Goal: Navigation & Orientation: Find specific page/section

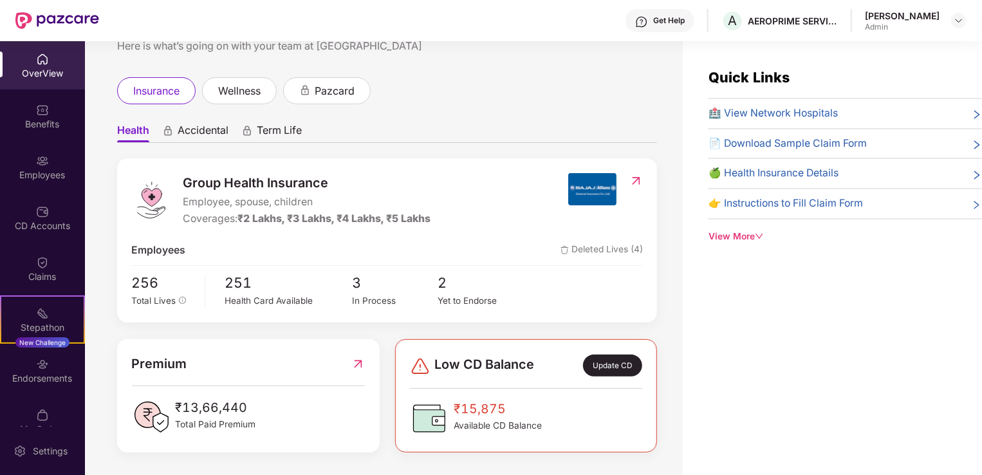
scroll to position [44, 0]
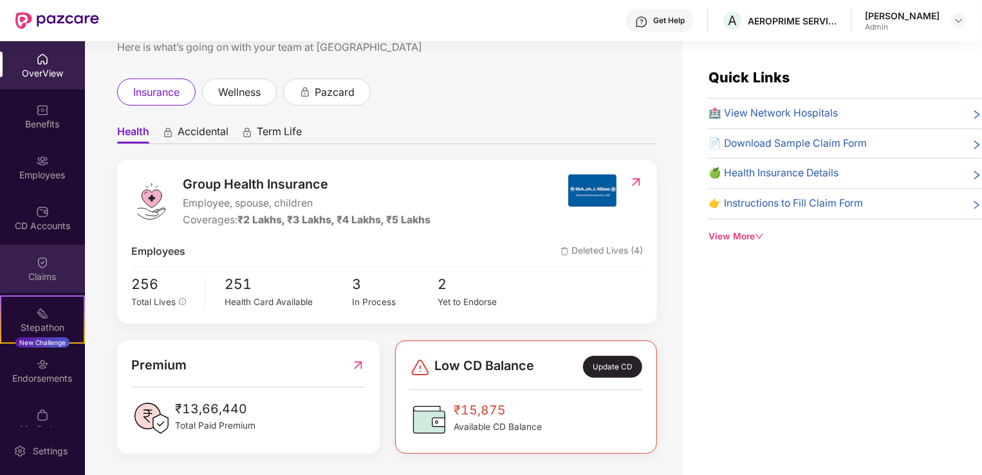
click at [59, 259] on div "Claims" at bounding box center [42, 268] width 85 height 48
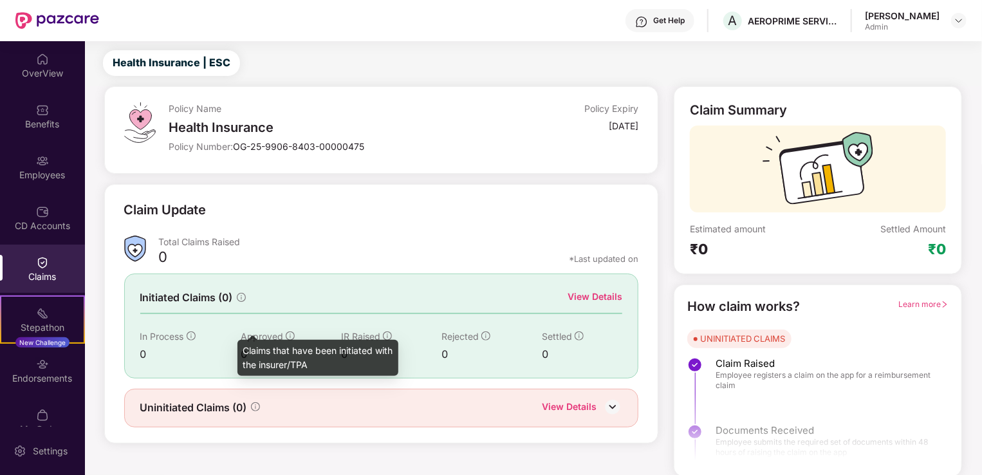
scroll to position [26, 0]
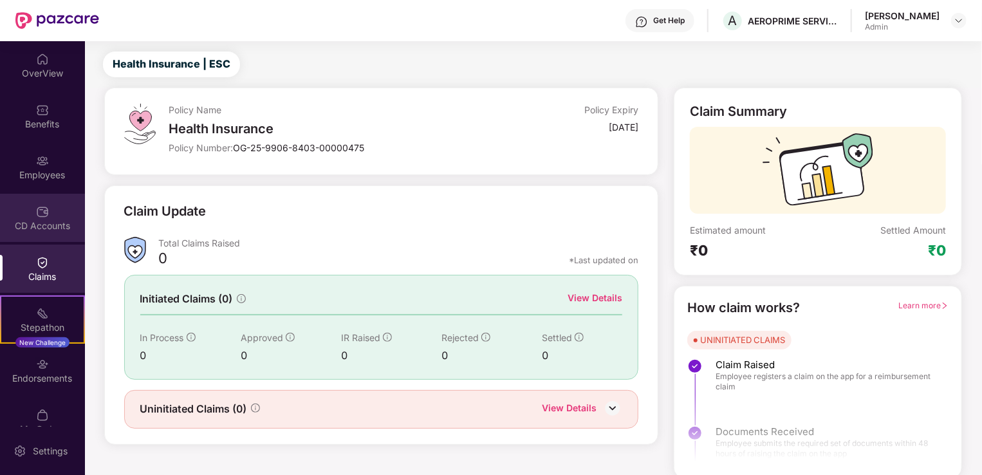
click at [62, 214] on div "CD Accounts" at bounding box center [42, 218] width 85 height 48
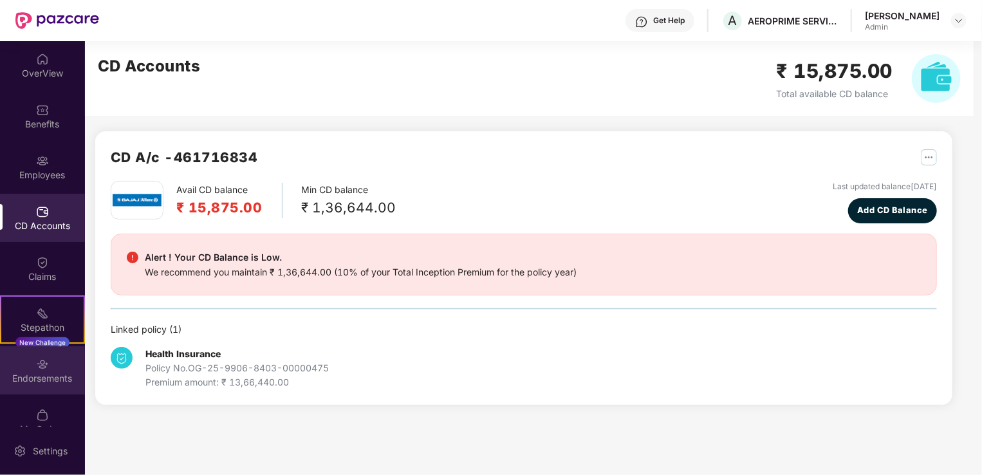
click at [72, 355] on div "Endorsements" at bounding box center [42, 370] width 85 height 48
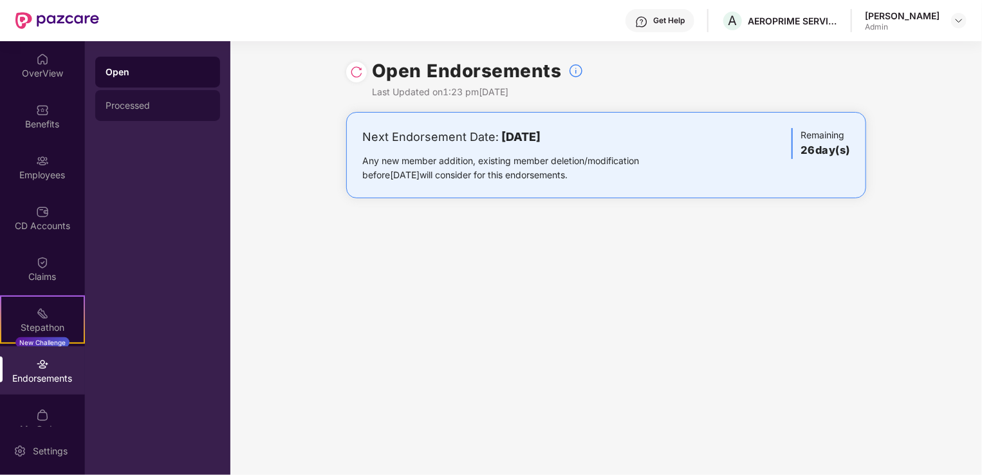
click at [166, 120] on div "Processed" at bounding box center [157, 105] width 125 height 31
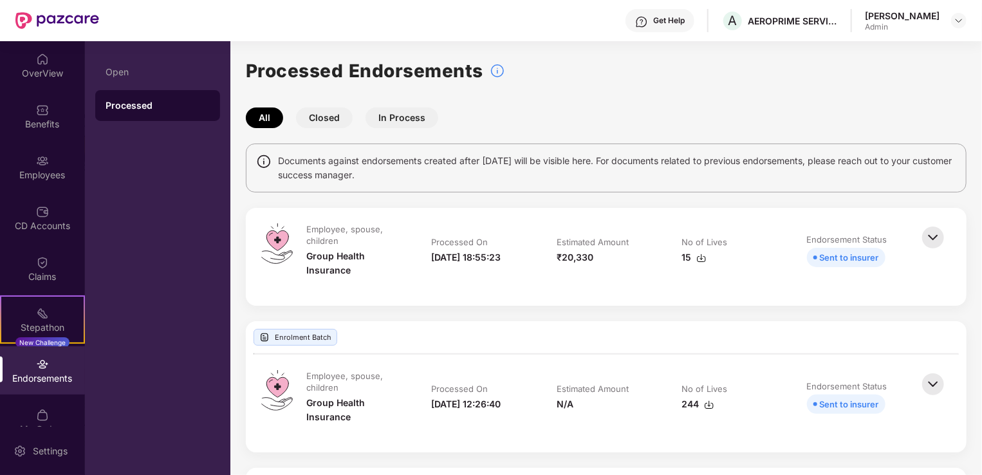
click at [414, 119] on button "In Process" at bounding box center [401, 117] width 73 height 21
click at [318, 117] on button "Closed" at bounding box center [324, 117] width 57 height 21
